Goal: Transaction & Acquisition: Purchase product/service

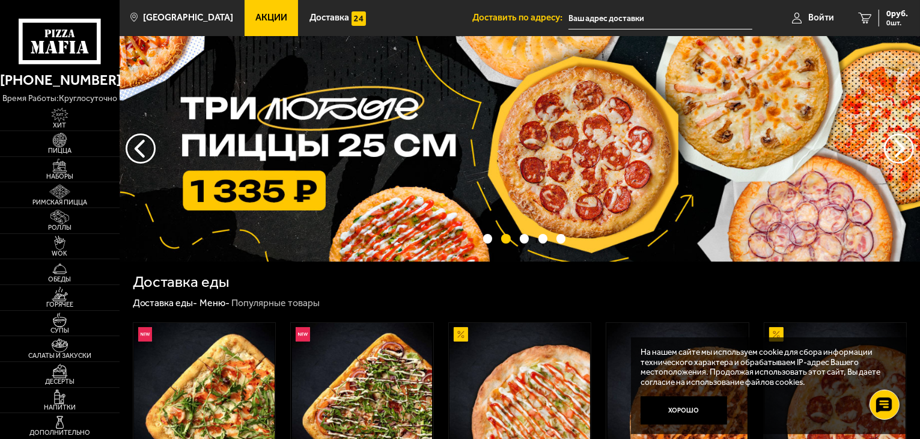
click at [248, 10] on link "Акции" at bounding box center [272, 18] width 54 height 36
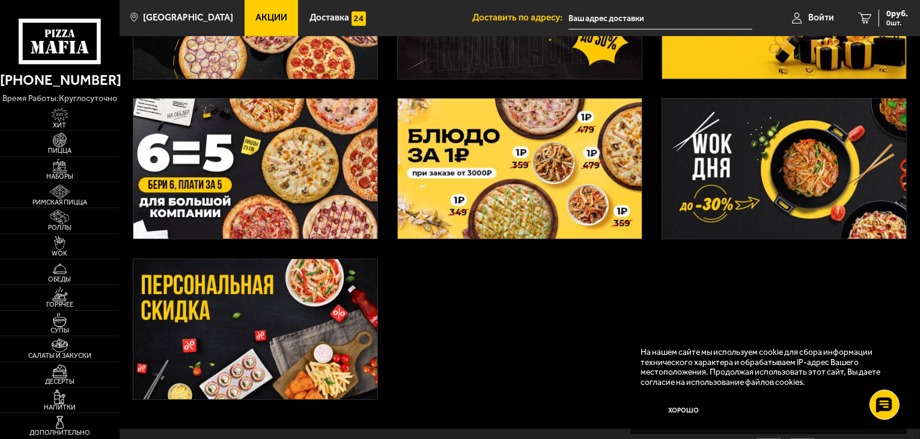
scroll to position [120, 0]
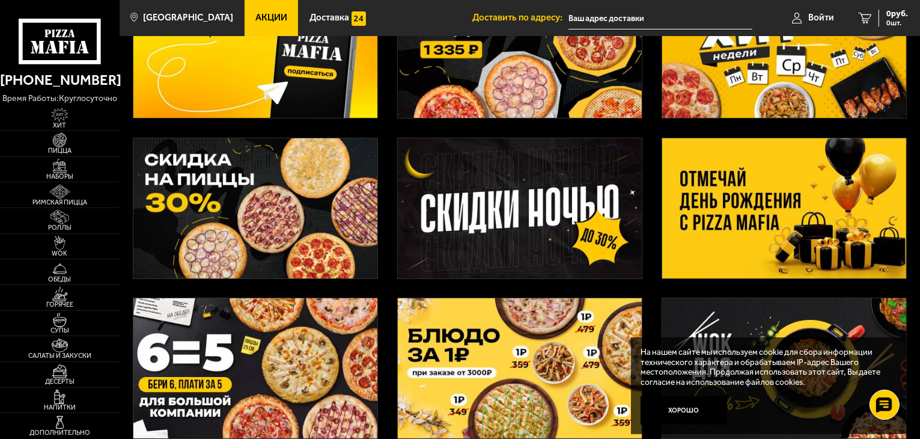
click at [209, 188] on img at bounding box center [255, 208] width 244 height 140
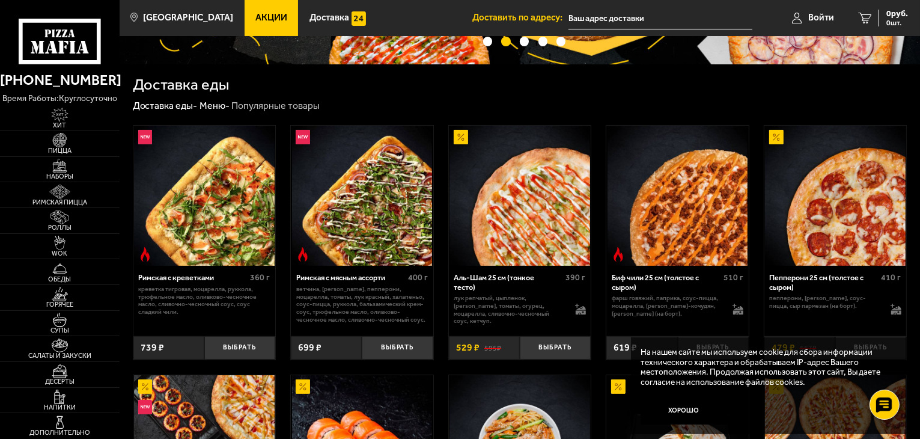
scroll to position [361, 0]
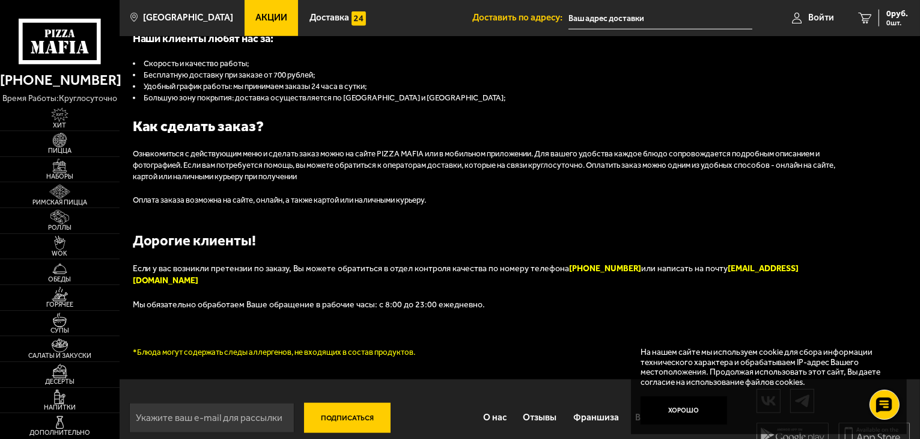
scroll to position [1202, 0]
